Goal: Information Seeking & Learning: Learn about a topic

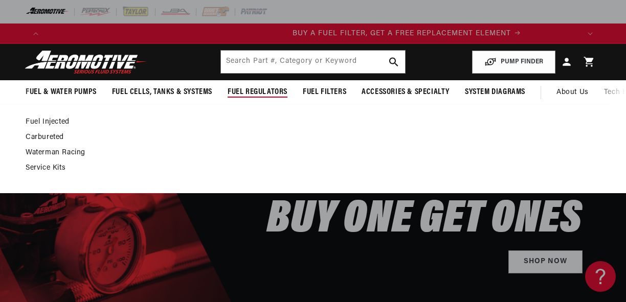
scroll to position [0, 534]
click at [59, 135] on link "Carbureted" at bounding box center [308, 137] width 565 height 9
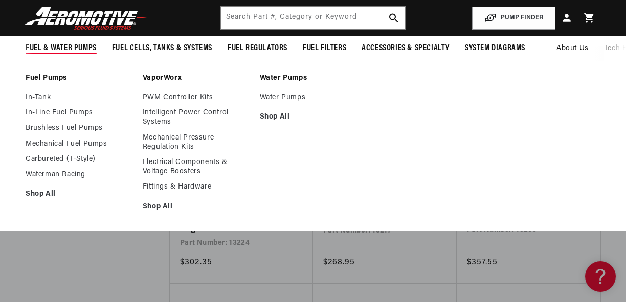
click at [59, 48] on span "Fuel & Water Pumps" at bounding box center [61, 48] width 71 height 11
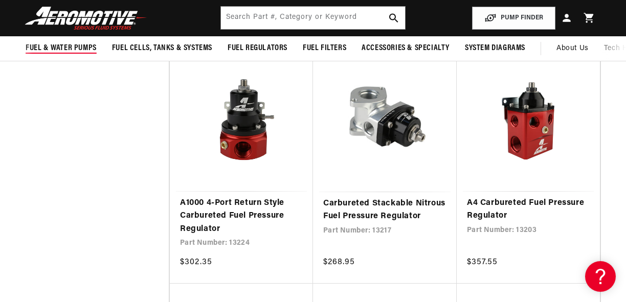
scroll to position [0, 534]
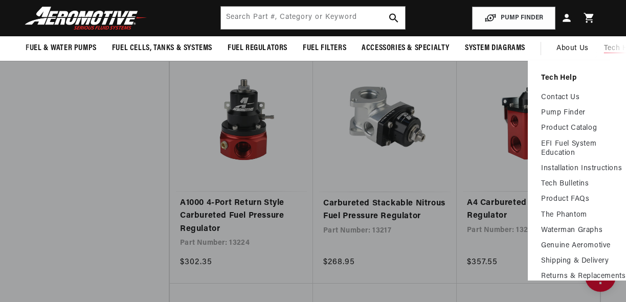
click at [610, 48] on span "Tech Help" at bounding box center [621, 48] width 34 height 11
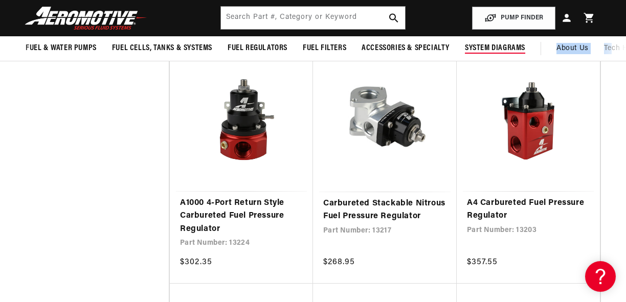
drag, startPoint x: 610, startPoint y: 48, endPoint x: 525, endPoint y: 48, distance: 84.9
click at [525, 48] on nav "Fuel & Water Pumps Fuel Pumps In-Tank In-Line Fuel Pumps Shop All" at bounding box center [313, 48] width 626 height 25
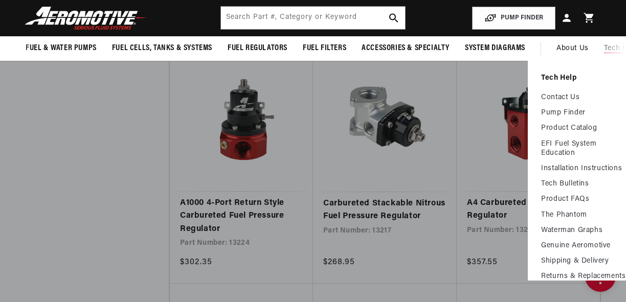
click at [623, 51] on span "Tech Help" at bounding box center [621, 48] width 34 height 11
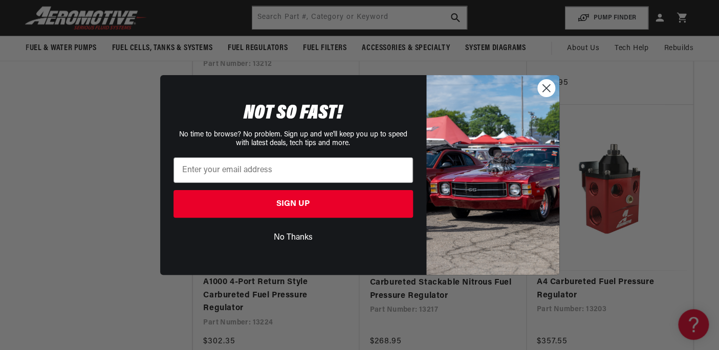
scroll to position [0, 1253]
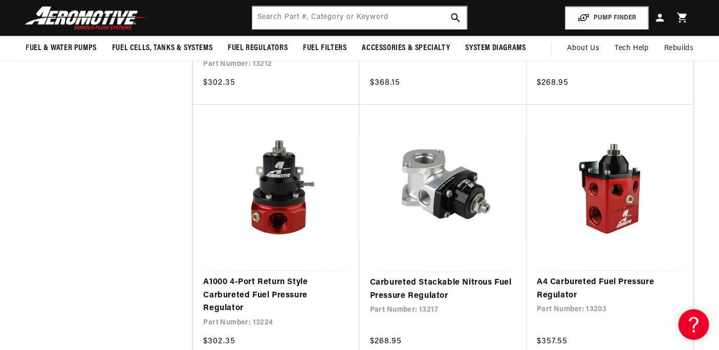
drag, startPoint x: 632, startPoint y: 2, endPoint x: 86, endPoint y: 133, distance: 560.9
click at [86, 133] on div "Close dialog NOT SO FAST! No time to browse? No problem. Sign up and we'll keep…" at bounding box center [359, 175] width 719 height 350
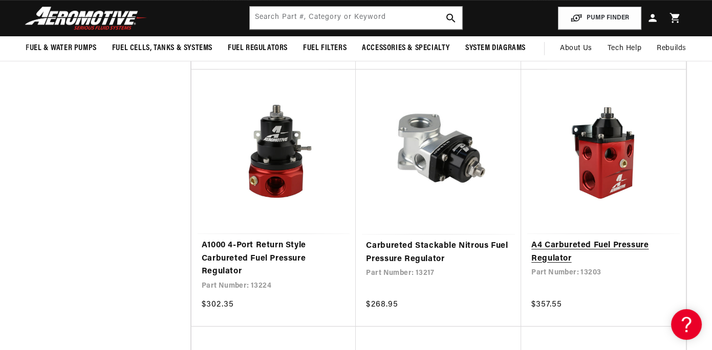
scroll to position [0, 107]
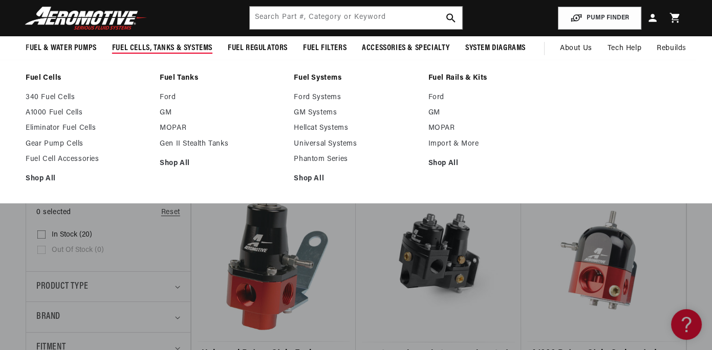
click at [131, 44] on span "Fuel Cells, Tanks & Systems" at bounding box center [162, 48] width 100 height 11
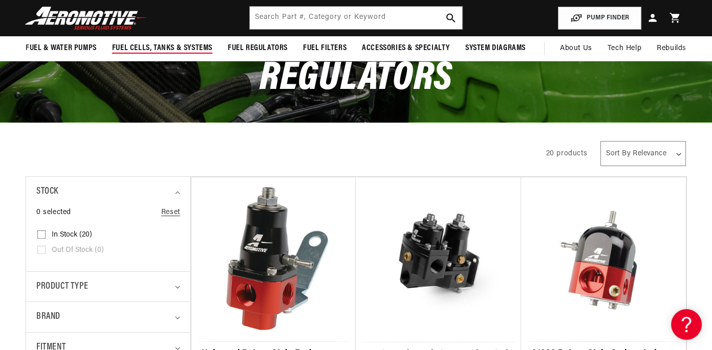
click at [131, 44] on span "Fuel Cells, Tanks & Systems" at bounding box center [162, 48] width 100 height 11
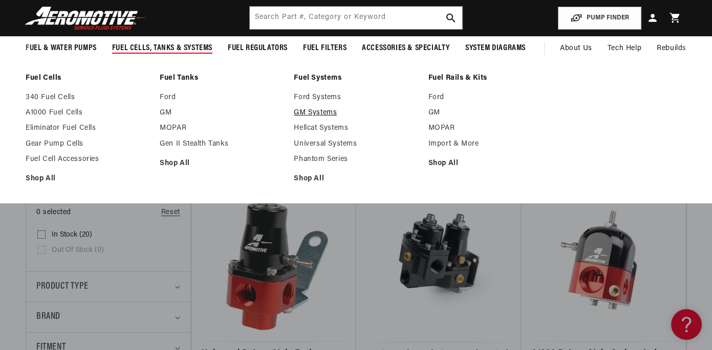
click at [327, 112] on link "GM Systems" at bounding box center [356, 112] width 124 height 9
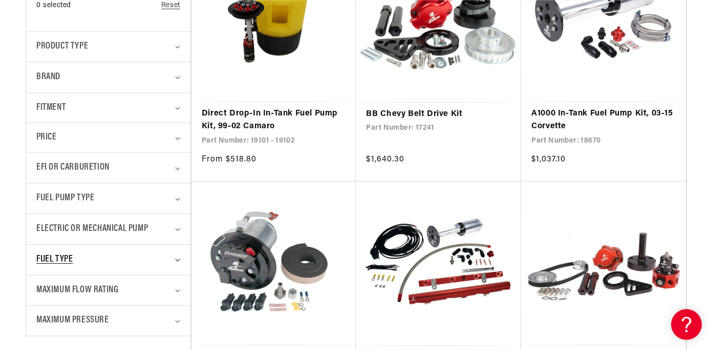
click at [178, 259] on icon "Fuel Type (0 selected)" at bounding box center [177, 260] width 5 height 3
click at [176, 230] on icon "Electric or Mechanical Pump (0 selected)" at bounding box center [177, 229] width 5 height 3
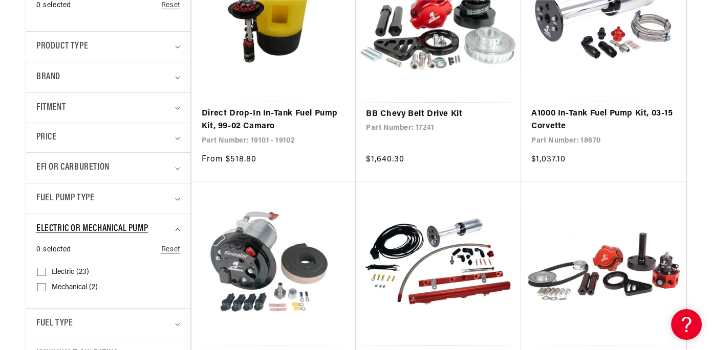
click at [176, 230] on icon "Electric or Mechanical Pump (0 selected)" at bounding box center [177, 229] width 5 height 3
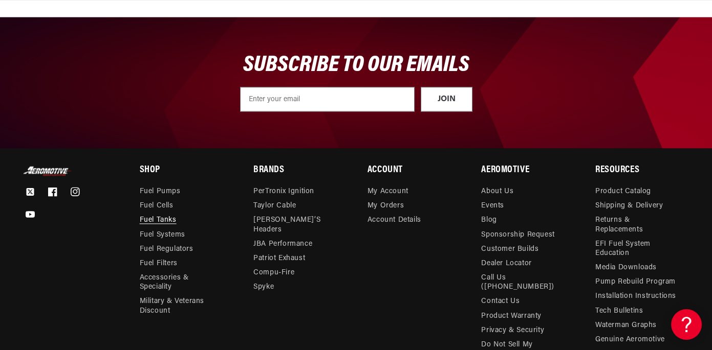
click at [153, 221] on link "Fuel Tanks" at bounding box center [158, 220] width 37 height 14
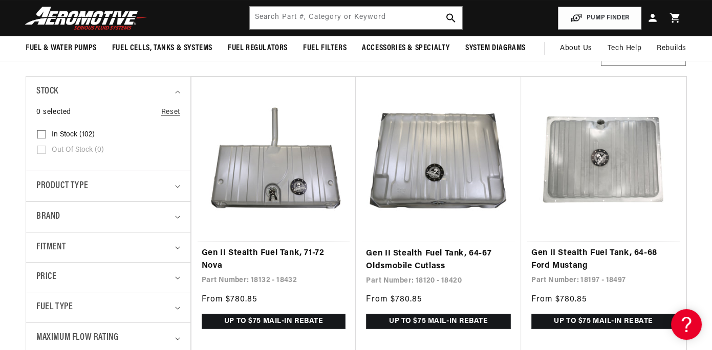
click at [185, 250] on details "Fitment 0 selected Reset Fitment Vehicle Specific (102) Vehicle Specific (102 p…" at bounding box center [108, 247] width 164 height 31
click at [54, 250] on span "Fitment" at bounding box center [50, 247] width 29 height 15
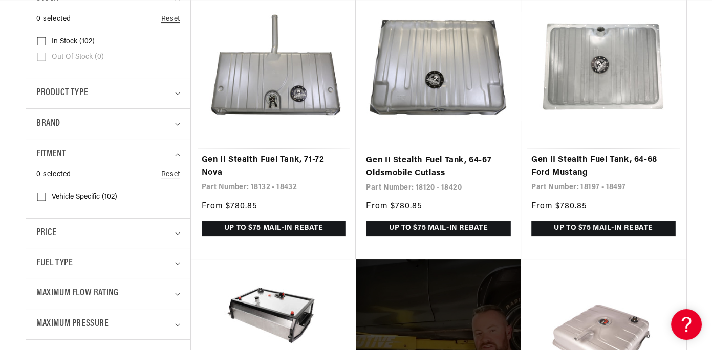
click at [41, 198] on input "Vehicle Specific (102) Vehicle Specific (102 products)" at bounding box center [41, 199] width 8 height 8
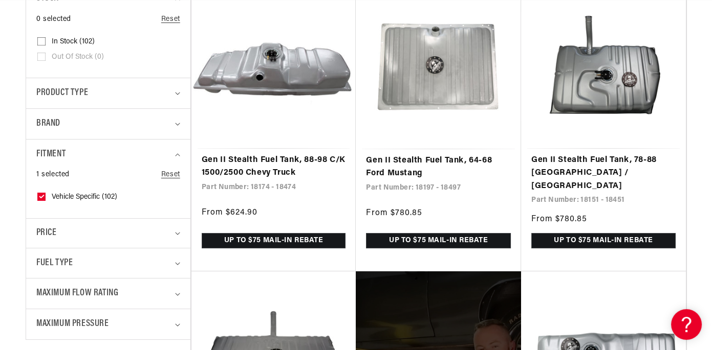
click at [77, 198] on span "Vehicle Specific (102)" at bounding box center [84, 197] width 65 height 9
click at [46, 198] on input "Vehicle Specific (102) Vehicle Specific (102 products)" at bounding box center [41, 199] width 8 height 8
checkbox input "false"
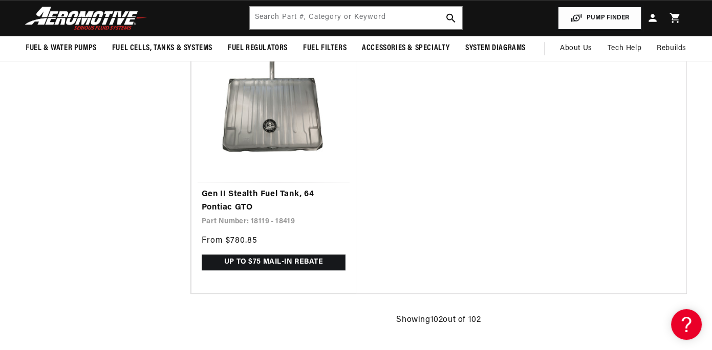
click at [607, 17] on button "PUMP FINDER" at bounding box center [599, 18] width 83 height 23
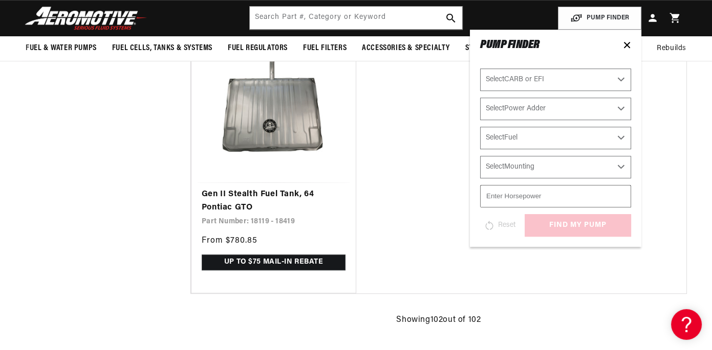
click at [616, 107] on select "Select Power Adder No - Naturally Aspirated Yes - Forced Induction" at bounding box center [555, 109] width 151 height 23
select select "Yes-Forced-Induction"
click at [480, 98] on select "Select Power Adder No - Naturally Aspirated Yes - Forced Induction" at bounding box center [555, 109] width 151 height 23
select select "Yes-Forced-Induction"
click at [624, 136] on select "Select Fuel E85 Gas" at bounding box center [555, 138] width 151 height 23
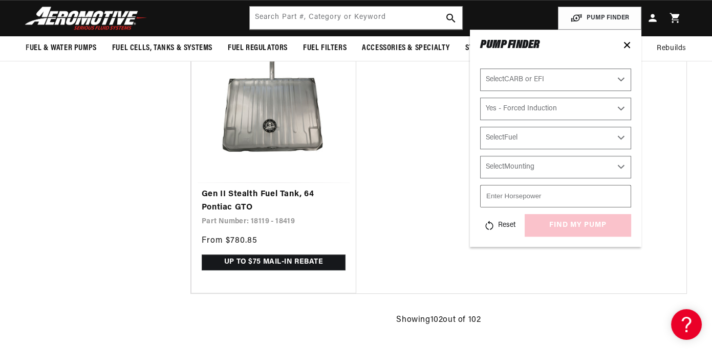
click at [595, 186] on input "number" at bounding box center [555, 196] width 151 height 23
click at [617, 166] on select "Select Mounting External In-Tank" at bounding box center [555, 167] width 151 height 23
select select "External"
click at [480, 156] on select "Select Mounting External In-Tank" at bounding box center [555, 167] width 151 height 23
select select "External"
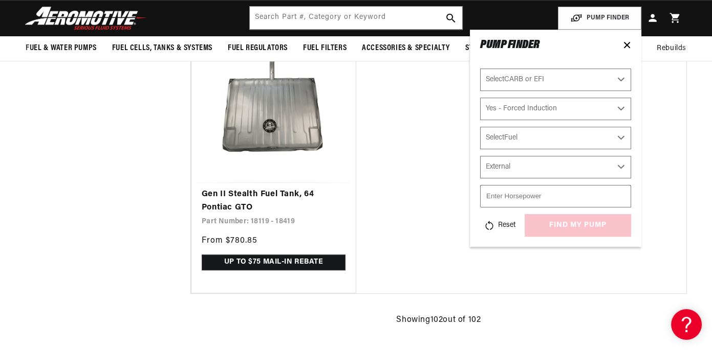
click at [615, 80] on select "Select CARB or EFI Carbureted Fuel Injected" at bounding box center [555, 80] width 151 height 23
select select "Carbureted"
click at [480, 69] on select "Select CARB or EFI Carbureted Fuel Injected" at bounding box center [555, 80] width 151 height 23
select select "Carbureted"
click at [620, 197] on input "-1" at bounding box center [555, 196] width 151 height 23
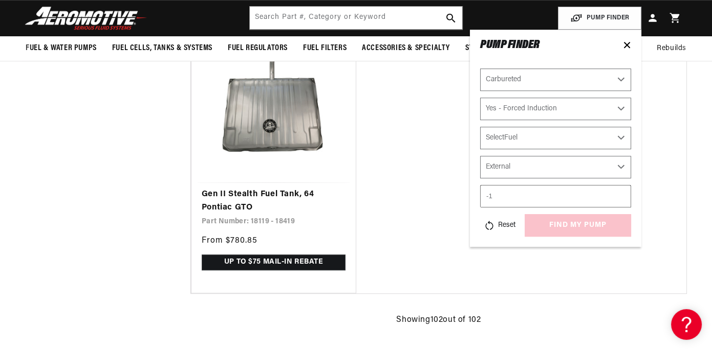
click at [619, 192] on input "-1" at bounding box center [555, 196] width 151 height 23
click at [619, 195] on input "0" at bounding box center [555, 196] width 151 height 23
click at [619, 195] on input "603" at bounding box center [555, 196] width 151 height 23
click at [619, 194] on input "617" at bounding box center [555, 196] width 151 height 23
click at [621, 197] on input "616" at bounding box center [555, 196] width 151 height 23
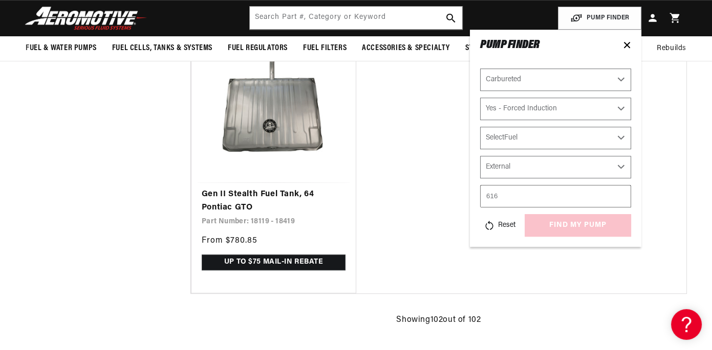
scroll to position [0, 619]
click at [621, 197] on input "615" at bounding box center [555, 196] width 151 height 23
click at [621, 197] on input "614" at bounding box center [555, 196] width 151 height 23
click at [621, 197] on input "613" at bounding box center [555, 196] width 151 height 23
click at [621, 197] on input "612" at bounding box center [555, 196] width 151 height 23
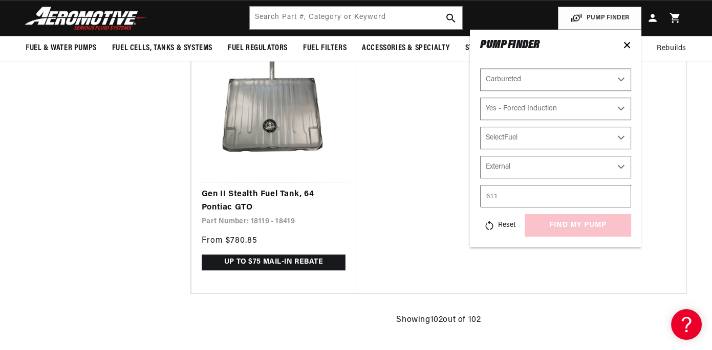
click at [621, 197] on input "611" at bounding box center [555, 196] width 151 height 23
click at [621, 197] on input "610" at bounding box center [555, 196] width 151 height 23
click at [621, 197] on input "609" at bounding box center [555, 196] width 151 height 23
click at [621, 197] on input "608" at bounding box center [555, 196] width 151 height 23
click at [621, 197] on input "607" at bounding box center [555, 196] width 151 height 23
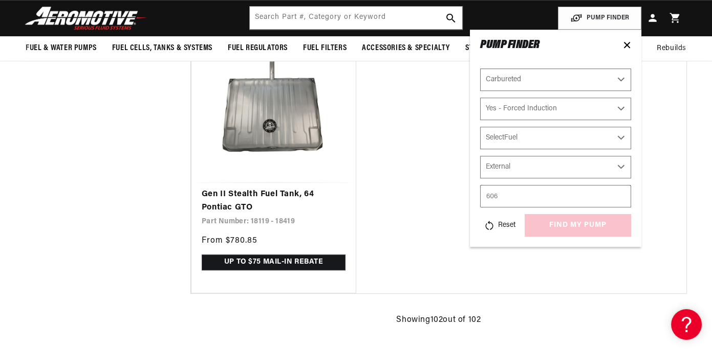
click at [621, 197] on input "606" at bounding box center [555, 196] width 151 height 23
click at [621, 197] on input "605" at bounding box center [555, 196] width 151 height 23
click at [621, 197] on input "604" at bounding box center [555, 196] width 151 height 23
click at [621, 197] on input "603" at bounding box center [555, 196] width 151 height 23
click at [621, 197] on input "602" at bounding box center [555, 196] width 151 height 23
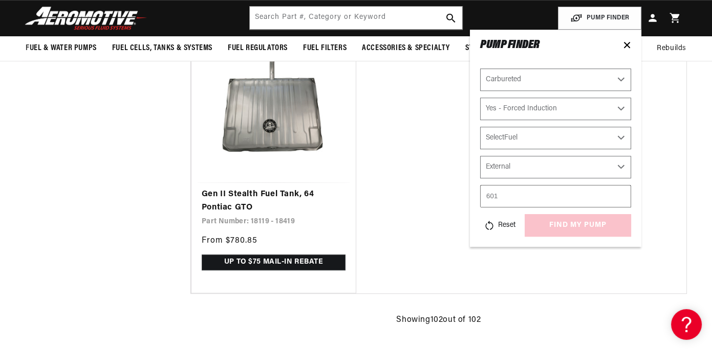
click at [621, 197] on input "601" at bounding box center [555, 196] width 151 height 23
type input "600"
click at [621, 197] on input "600" at bounding box center [555, 196] width 151 height 23
click at [602, 227] on div "Reset find my pump" at bounding box center [555, 225] width 151 height 23
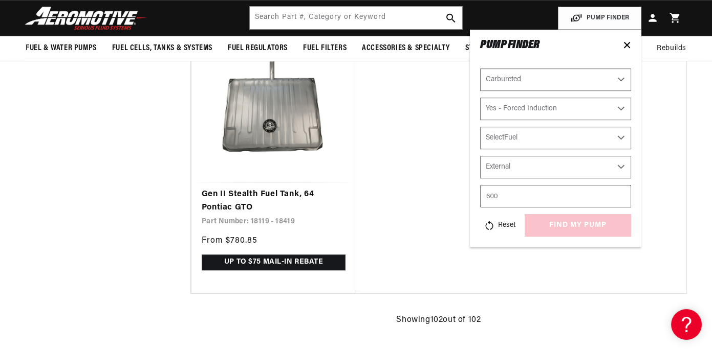
click at [602, 227] on div "Reset find my pump" at bounding box center [555, 225] width 151 height 23
click at [558, 79] on select "Select CARB or EFI Carbureted Fuel Injected" at bounding box center [555, 80] width 151 height 23
click at [480, 69] on select "Select CARB or EFI Carbureted Fuel Injected" at bounding box center [555, 80] width 151 height 23
click at [544, 141] on select "Select Fuel E85 Gas" at bounding box center [555, 138] width 151 height 23
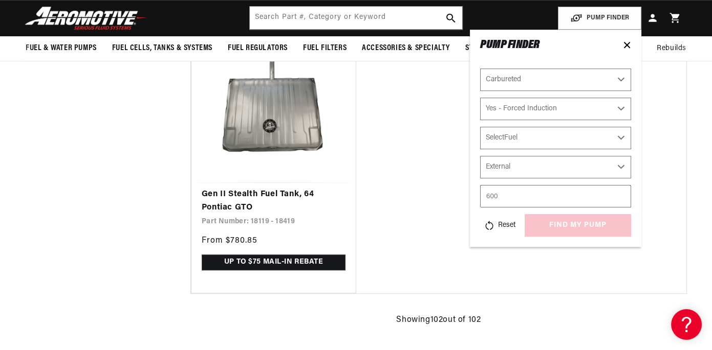
scroll to position [0, 0]
click at [621, 139] on select "Select Fuel E85 Gas" at bounding box center [555, 138] width 151 height 23
click at [572, 188] on input "600" at bounding box center [555, 196] width 151 height 23
click at [620, 138] on select "Select Fuel E85 Gas" at bounding box center [555, 138] width 151 height 23
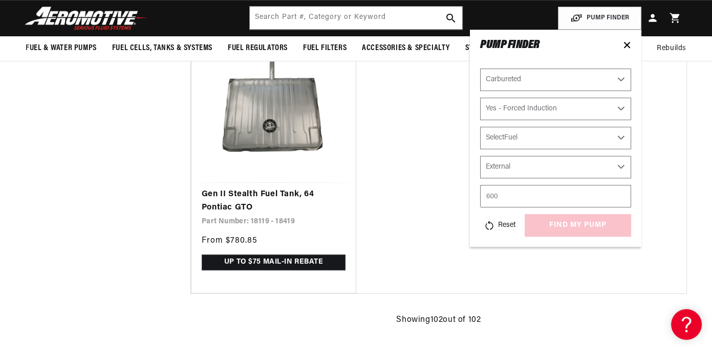
scroll to position [0, 619]
select select "Gas"
click at [480, 127] on select "Select Fuel E85 Gas" at bounding box center [555, 138] width 151 height 23
select select "Gas"
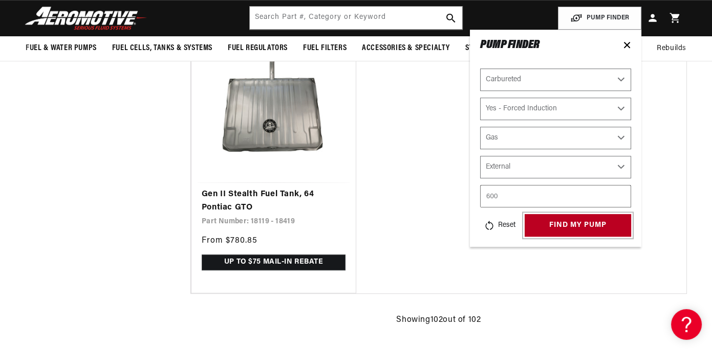
click at [544, 222] on button "find my pump" at bounding box center [577, 225] width 106 height 23
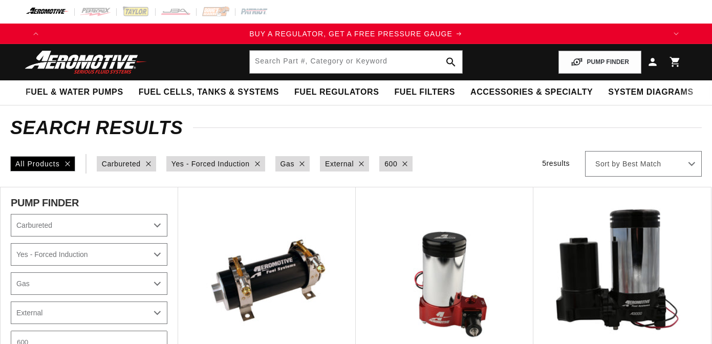
select select "Carbureted"
select select "Yes-Forced-Induction"
select select "Gas"
select select "External"
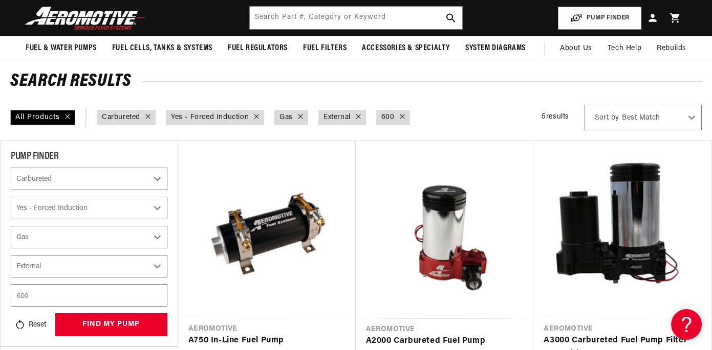
click at [404, 117] on icon at bounding box center [402, 116] width 5 height 5
select select "Carbureted"
select select "Yes-Forced-Induction"
select select "Gas"
select select "External"
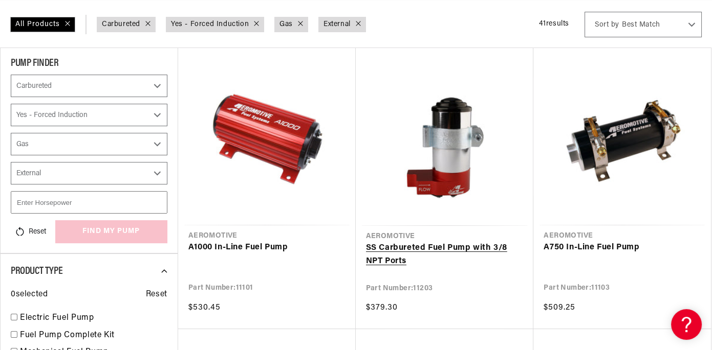
click at [398, 246] on link "SS Carbureted Fuel Pump with 3/8 NPT Ports" at bounding box center [445, 255] width 158 height 26
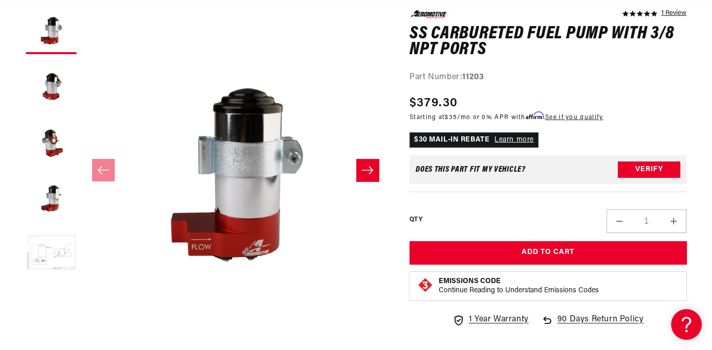
click at [56, 250] on button "Load image 5 in gallery view" at bounding box center [51, 253] width 51 height 51
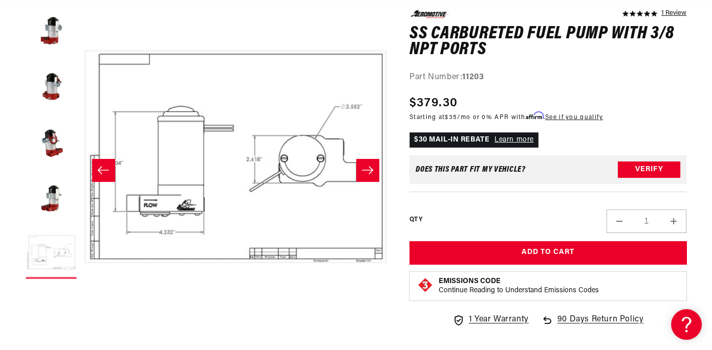
scroll to position [0, 1239]
click at [56, 250] on button "Load image 5 in gallery view" at bounding box center [51, 253] width 51 height 51
click at [103, 173] on icon "Slide left" at bounding box center [103, 170] width 12 height 10
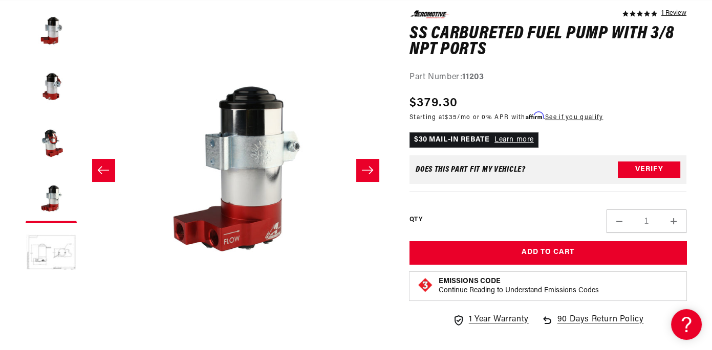
scroll to position [0, 0]
click at [103, 173] on icon "Slide left" at bounding box center [103, 170] width 12 height 10
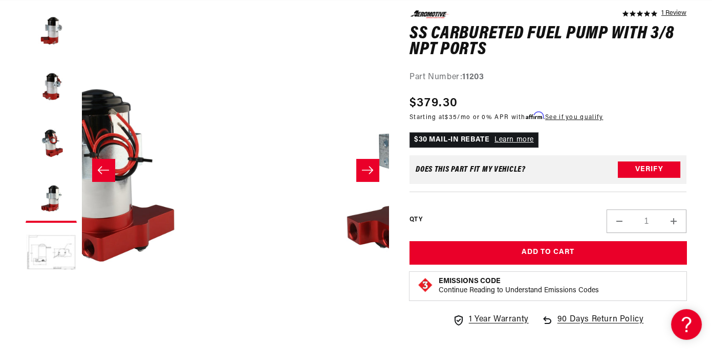
scroll to position [0, 614]
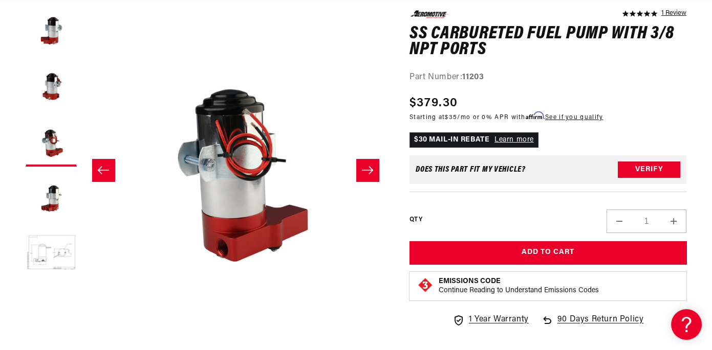
click at [103, 173] on icon "Slide left" at bounding box center [103, 170] width 12 height 10
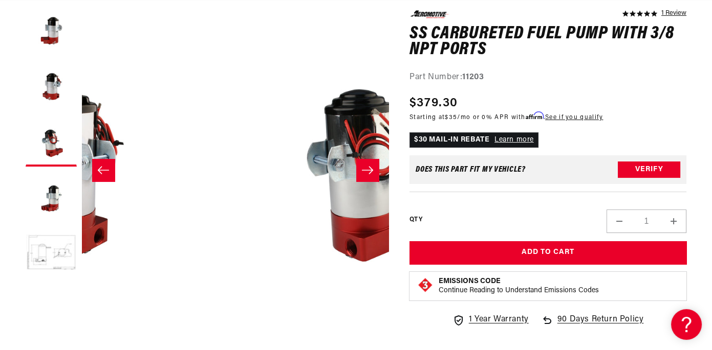
scroll to position [0, 307]
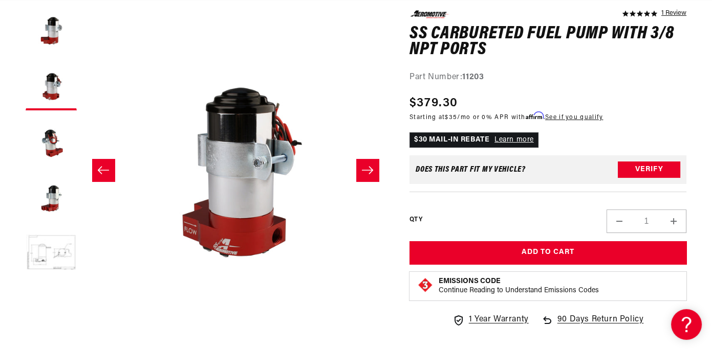
click at [103, 173] on icon "Slide left" at bounding box center [103, 170] width 12 height 10
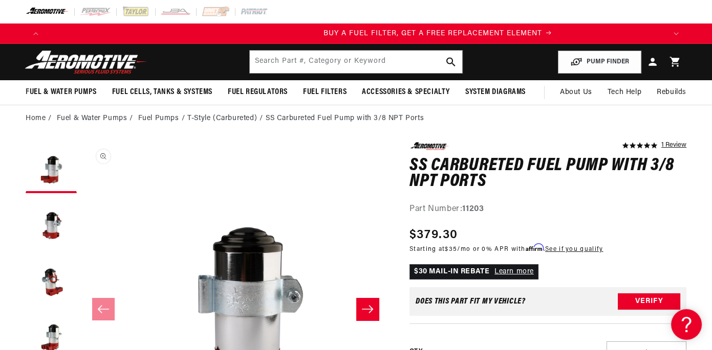
scroll to position [0, 619]
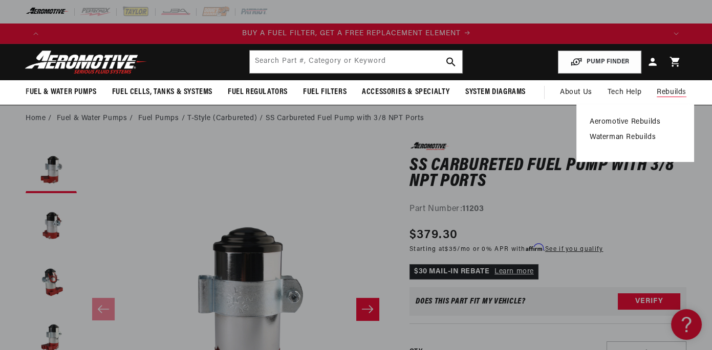
click at [662, 96] on span "Rebuilds" at bounding box center [671, 92] width 30 height 11
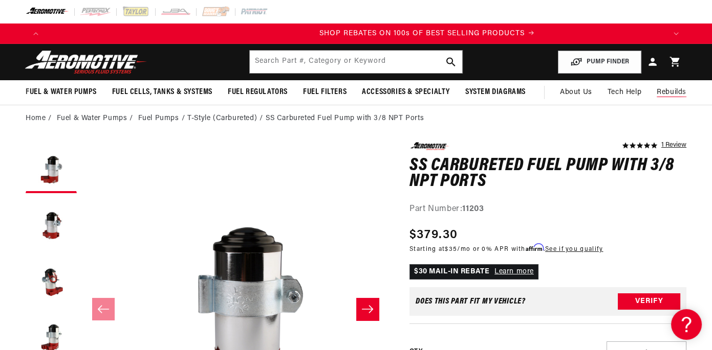
scroll to position [0, 1239]
click at [662, 96] on span "Rebuilds" at bounding box center [671, 92] width 30 height 11
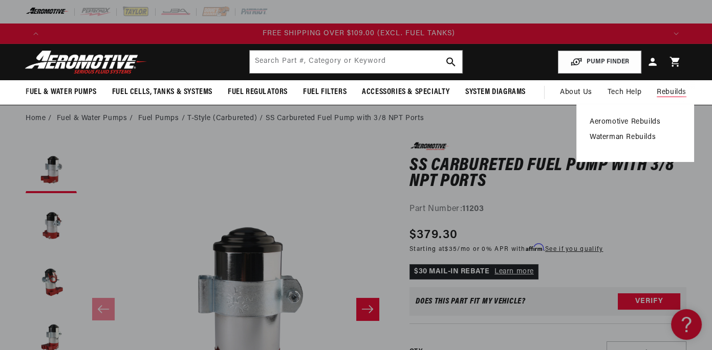
click at [654, 122] on link "Aeromotive Rebuilds" at bounding box center [634, 122] width 91 height 9
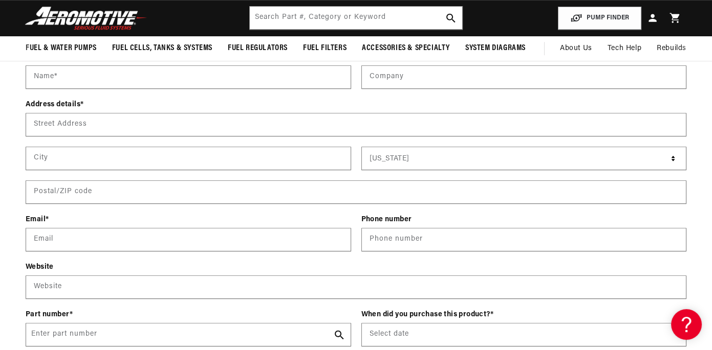
scroll to position [1349, 0]
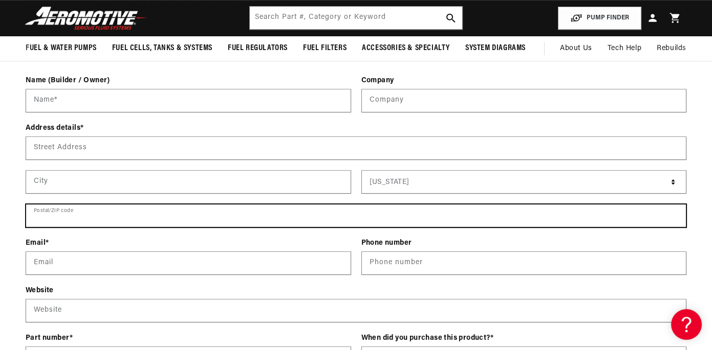
click at [131, 218] on input "text" at bounding box center [355, 216] width 659 height 23
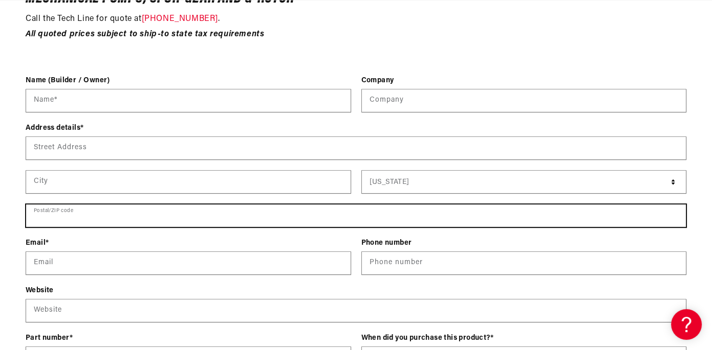
scroll to position [0, 1239]
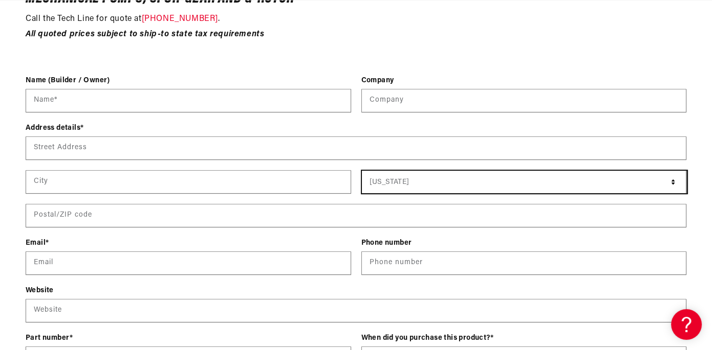
click at [672, 184] on select "[US_STATE] [US_STATE] [US_STATE] [US_STATE] [US_STATE] Armed Forces Americas Ar…" at bounding box center [524, 182] width 325 height 23
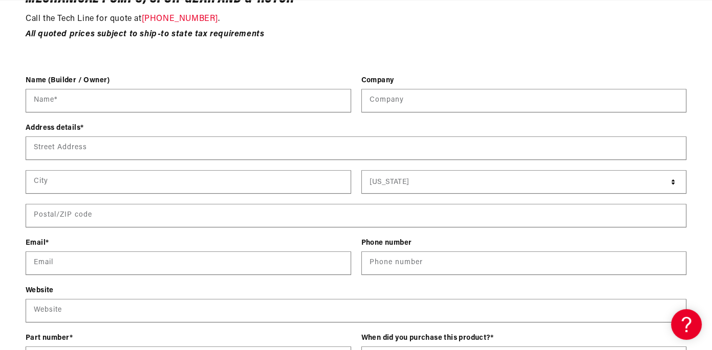
click at [206, 52] on p at bounding box center [356, 50] width 660 height 13
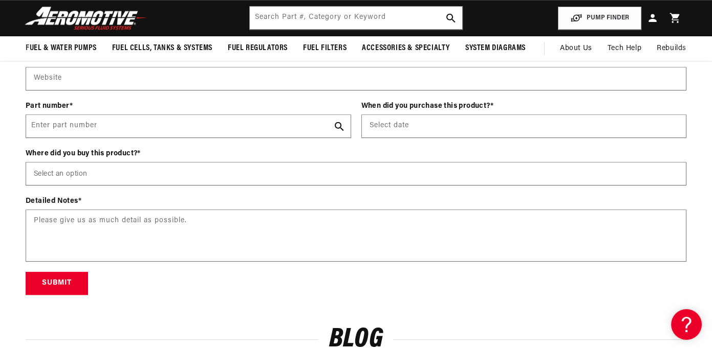
scroll to position [0, 1858]
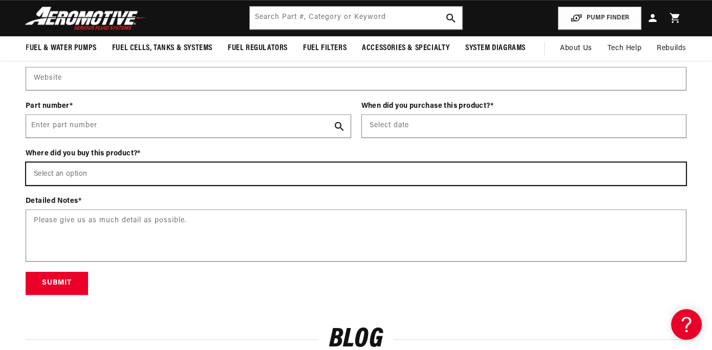
click at [63, 173] on select "Select an option [DOMAIN_NAME] Wholesale Dealer (e.g., Summit, JEGS, etc.) Amaz…" at bounding box center [355, 174] width 659 height 23
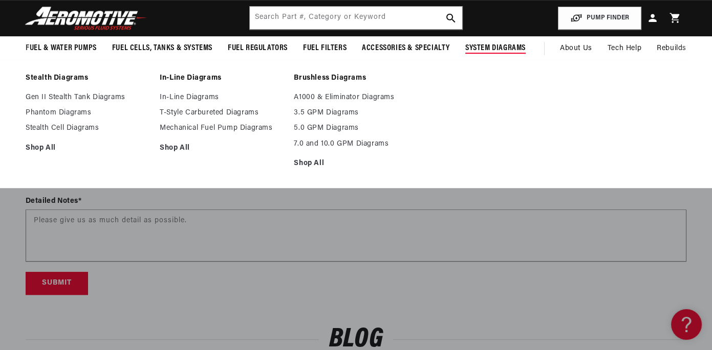
scroll to position [0, 1239]
click at [501, 48] on span "System Diagrams" at bounding box center [495, 48] width 60 height 11
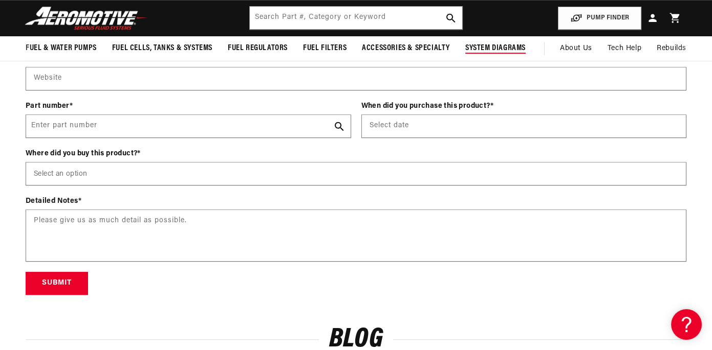
click at [501, 48] on span "System Diagrams" at bounding box center [495, 48] width 60 height 11
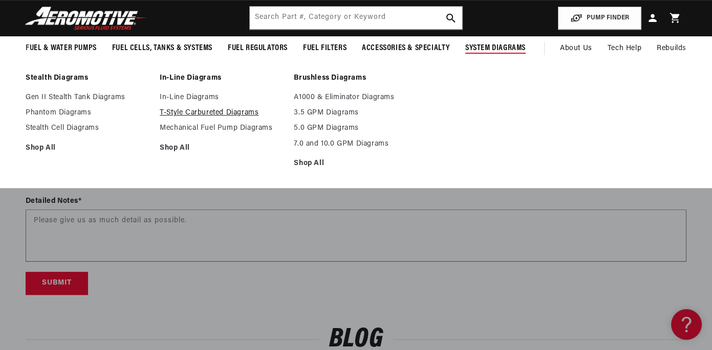
scroll to position [0, 0]
click at [187, 112] on link "T-Style Carbureted Diagrams" at bounding box center [222, 112] width 124 height 9
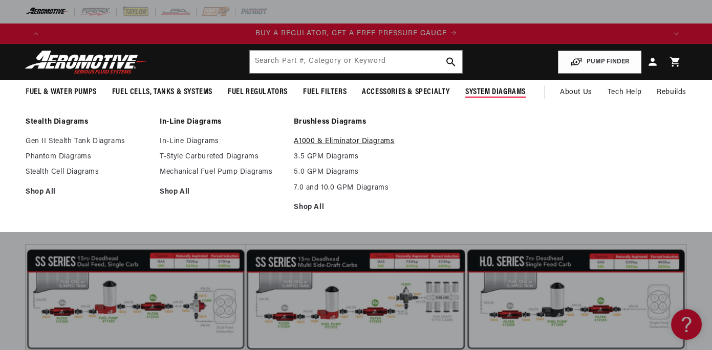
click at [338, 141] on link "A1000 & Eliminator Diagrams" at bounding box center [356, 141] width 124 height 9
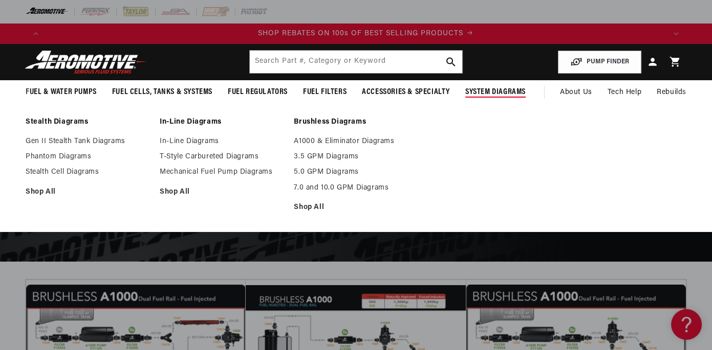
scroll to position [0, 1239]
click at [327, 140] on link "A1000 & Eliminator Diagrams" at bounding box center [356, 141] width 124 height 9
click at [179, 143] on link "In-Line Diagrams" at bounding box center [222, 141] width 124 height 9
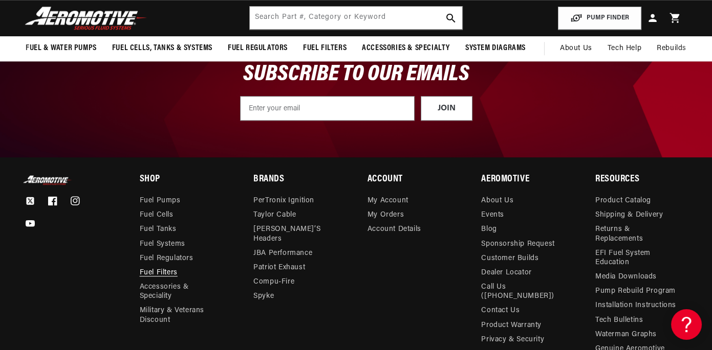
click at [153, 266] on link "Fuel Filters" at bounding box center [159, 273] width 38 height 14
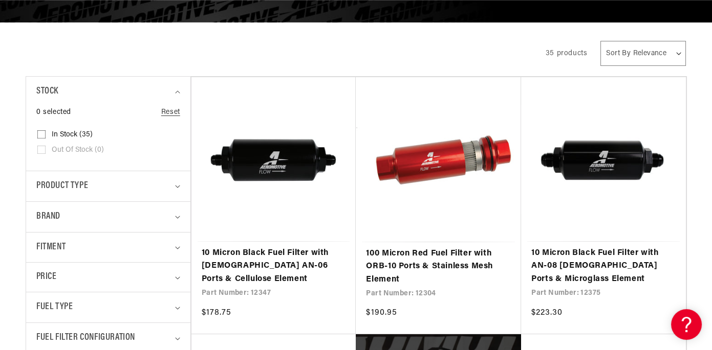
scroll to position [0, 619]
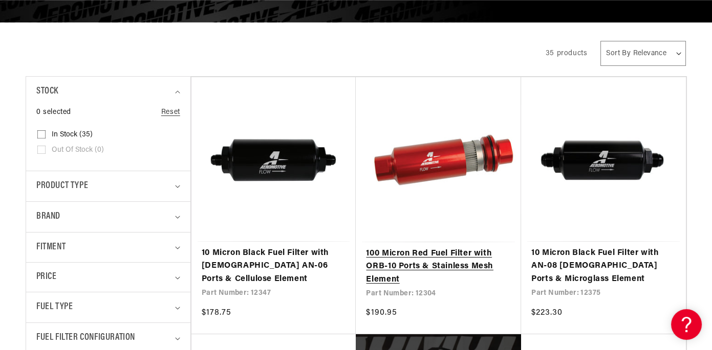
click at [397, 264] on link "100 Micron Red Fuel Filter with ORB-10 Ports & Stainless Mesh Element" at bounding box center [438, 267] width 145 height 39
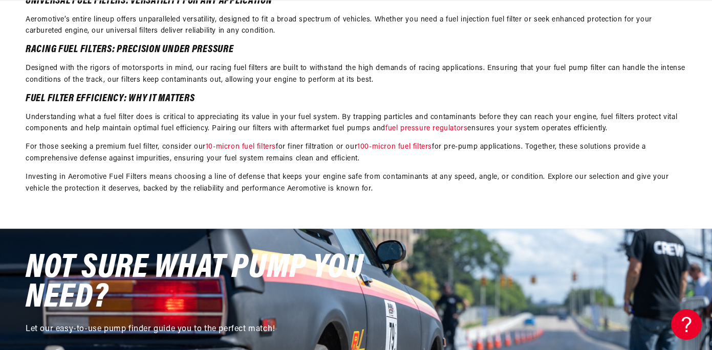
click at [394, 147] on link "100-micron fuel filters" at bounding box center [394, 147] width 75 height 8
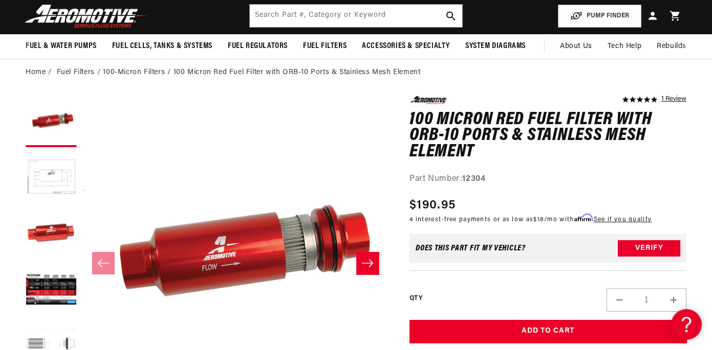
scroll to position [0, 619]
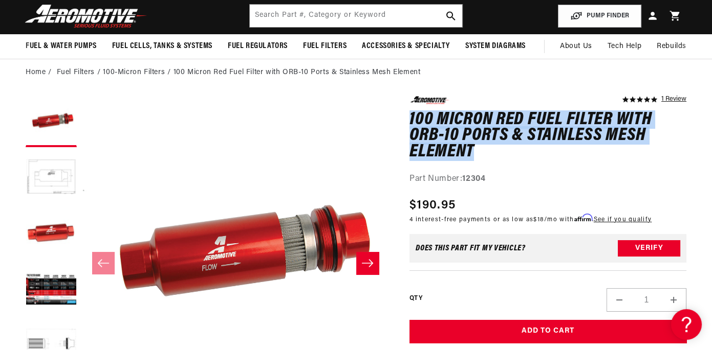
drag, startPoint x: 410, startPoint y: 116, endPoint x: 657, endPoint y: 151, distance: 249.7
click at [657, 151] on h1 "100 Micron Red Fuel Filter with ORB-10 Ports & Stainless Mesh Element" at bounding box center [547, 136] width 277 height 49
copy h1 "100 Micron Red Fuel Filter with ORB-10 Ports & Stainless Mesh Element"
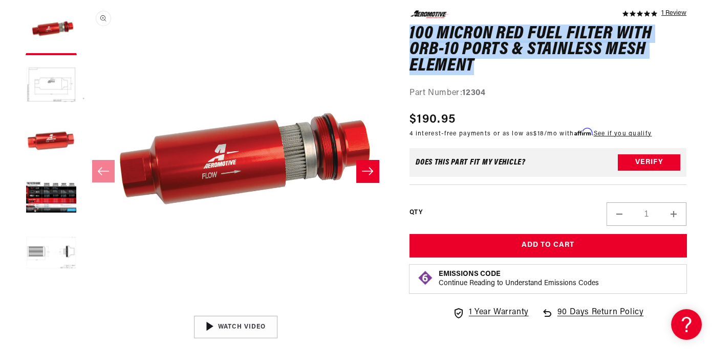
scroll to position [139, 0]
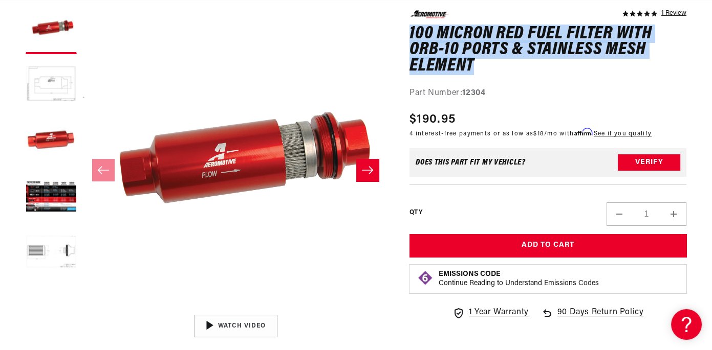
click at [361, 168] on icon "Slide right" at bounding box center [367, 170] width 12 height 10
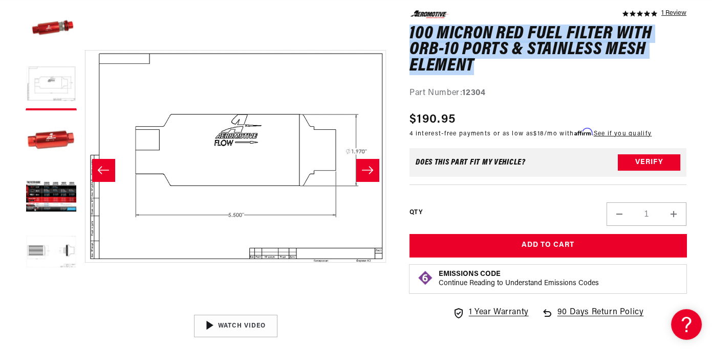
scroll to position [0, 1858]
click at [361, 168] on icon "Slide right" at bounding box center [367, 170] width 12 height 10
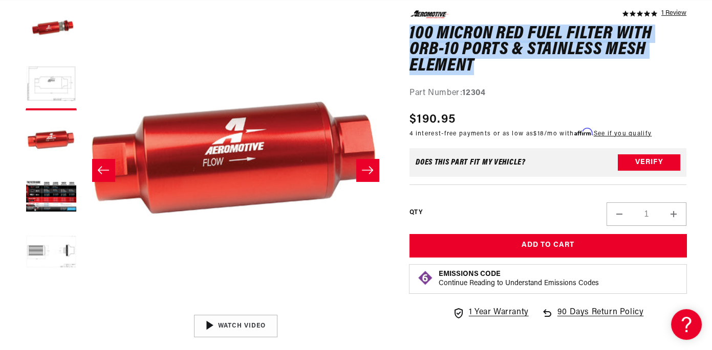
scroll to position [0, 0]
click at [361, 168] on icon "Slide right" at bounding box center [367, 170] width 12 height 10
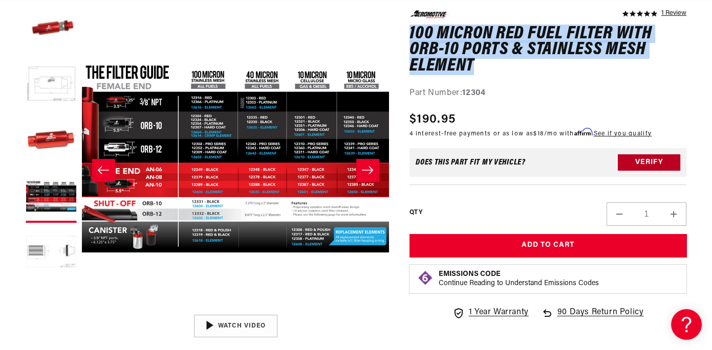
scroll to position [0, 619]
click at [35, 148] on button "Load image 3 in gallery view" at bounding box center [51, 141] width 51 height 51
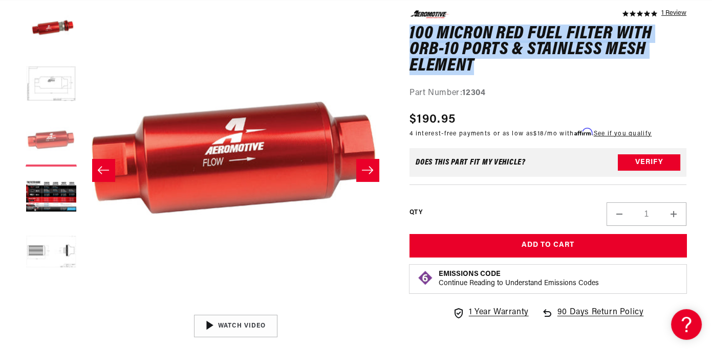
scroll to position [0, 1239]
click at [54, 27] on button "Load image 1 in gallery view" at bounding box center [51, 28] width 51 height 51
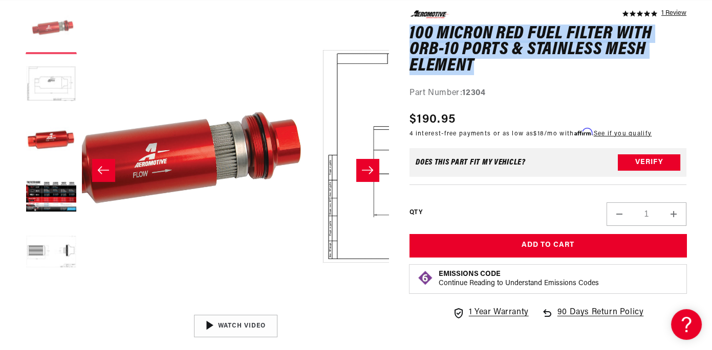
scroll to position [0, 0]
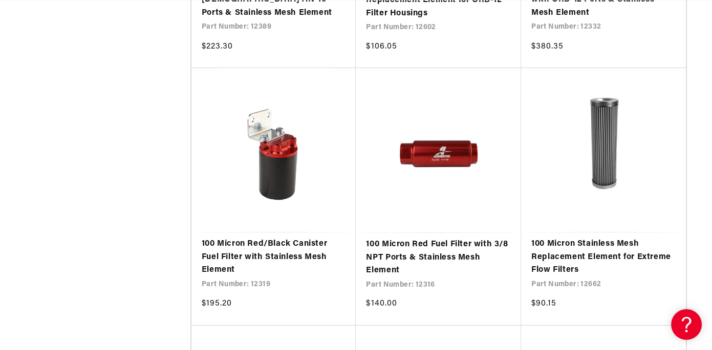
scroll to position [1255, 0]
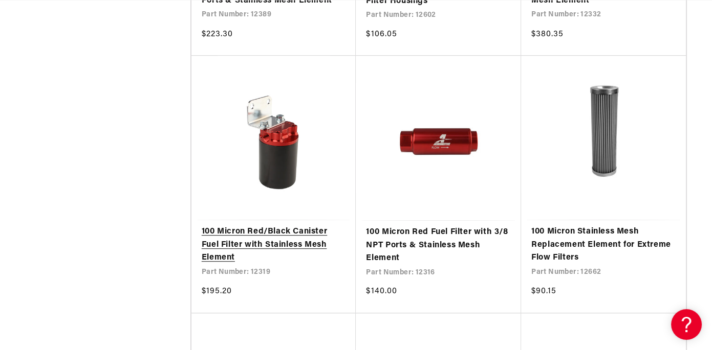
click at [279, 226] on link "100 Micron Red/Black Canister Fuel Filter with Stainless Mesh Element" at bounding box center [274, 245] width 144 height 39
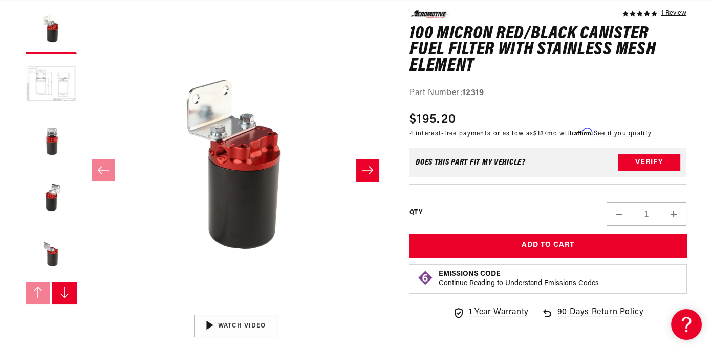
scroll to position [0, 1641]
click at [72, 293] on button "Slide right" at bounding box center [64, 293] width 25 height 23
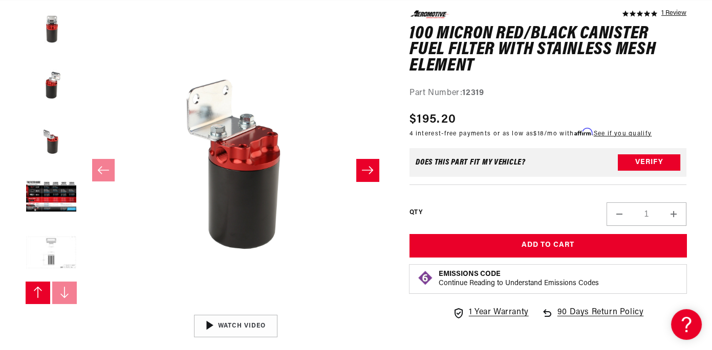
scroll to position [0, 0]
click at [47, 198] on button "Load image 6 in gallery view" at bounding box center [51, 197] width 51 height 51
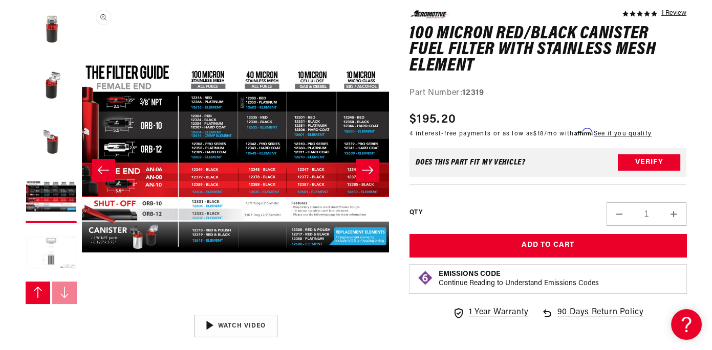
scroll to position [0, 619]
click at [357, 170] on button "Slide right" at bounding box center [367, 170] width 23 height 23
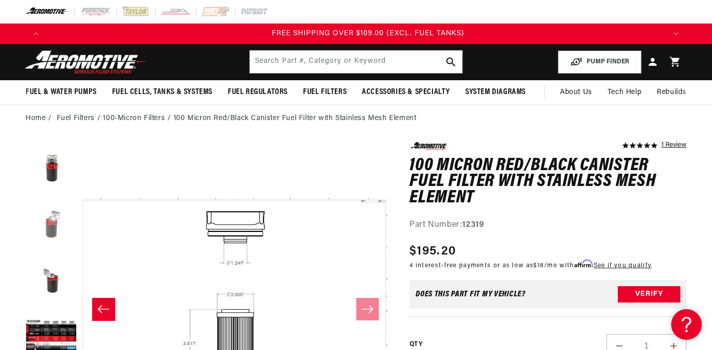
scroll to position [0, 1858]
click at [41, 228] on button "Load image 4 in gallery view" at bounding box center [51, 223] width 51 height 51
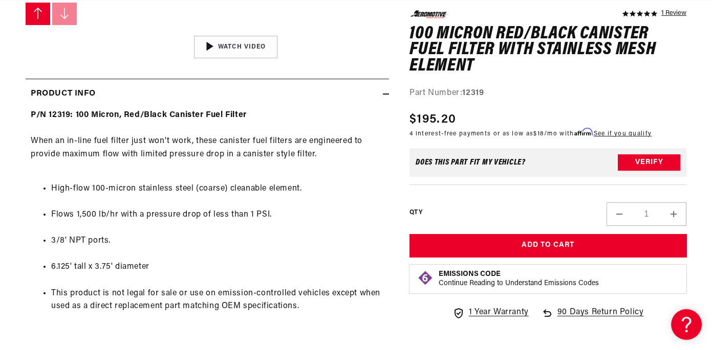
scroll to position [0, 0]
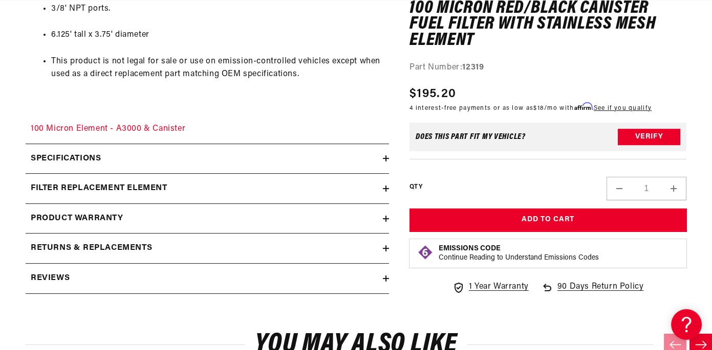
click at [113, 243] on h2 "Returns & replacements" at bounding box center [91, 248] width 121 height 13
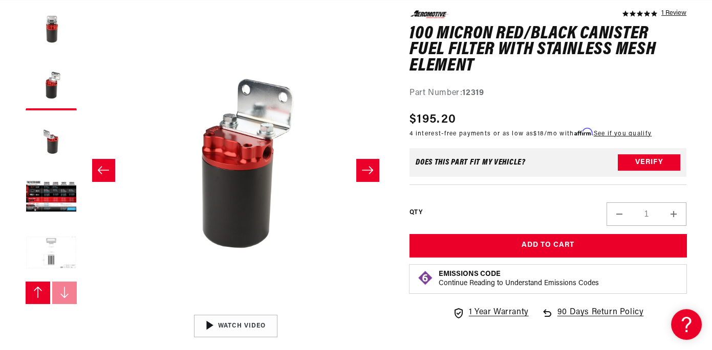
click at [363, 174] on icon "Slide right" at bounding box center [367, 170] width 12 height 10
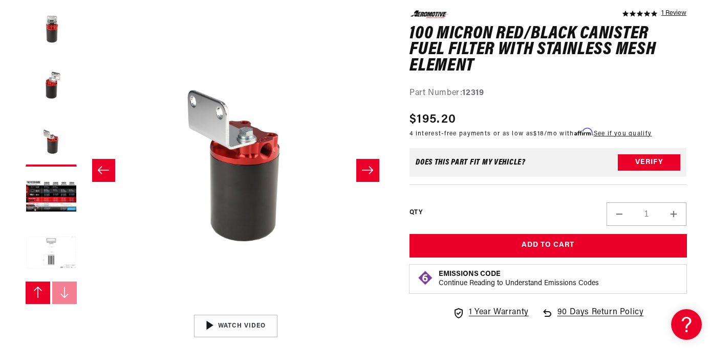
click at [363, 174] on icon "Slide right" at bounding box center [367, 170] width 12 height 10
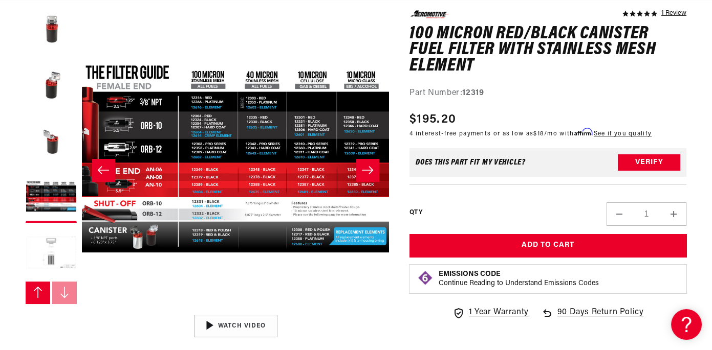
click at [363, 174] on icon "Slide right" at bounding box center [367, 170] width 12 height 10
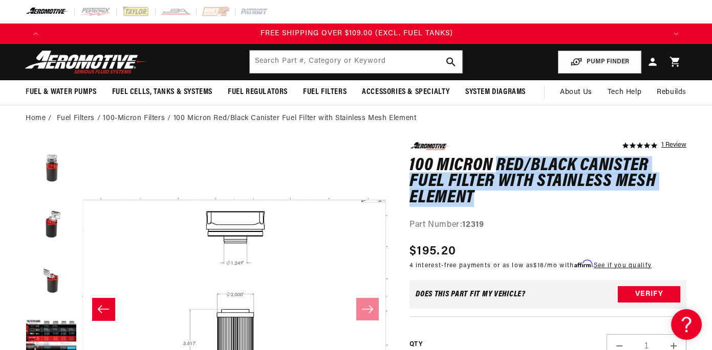
drag, startPoint x: 497, startPoint y: 162, endPoint x: 647, endPoint y: 206, distance: 156.9
click at [650, 205] on h1 "100 Micron Red/Black Canister Fuel Filter with Stainless Mesh Element" at bounding box center [547, 182] width 277 height 49
copy h1 "Red/Black Canister Fuel Filter with Stainless Mesh Element"
